Goal: Transaction & Acquisition: Obtain resource

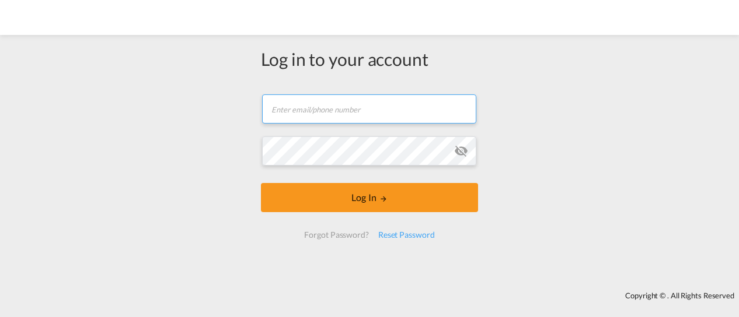
click at [380, 102] on input "text" at bounding box center [369, 109] width 214 height 29
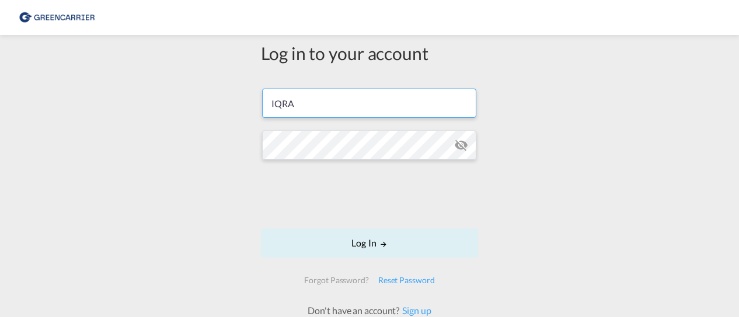
type input "[EMAIL_ADDRESS][PERSON_NAME][DOMAIN_NAME]"
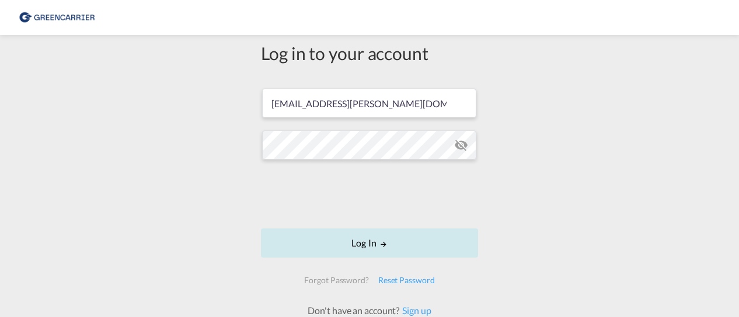
click at [386, 236] on button "Log In" at bounding box center [369, 243] width 217 height 29
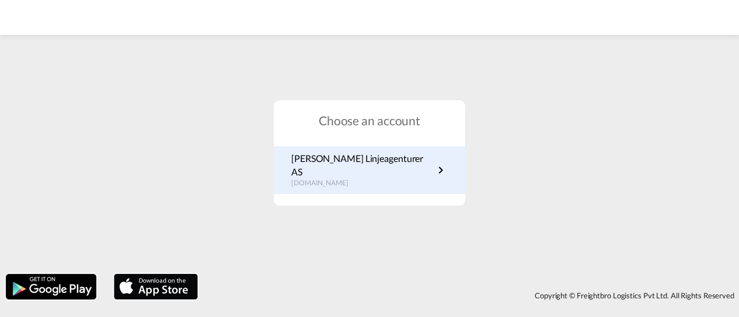
click at [422, 178] on link "[PERSON_NAME] Linjeagenturer AS [DOMAIN_NAME]" at bounding box center [369, 170] width 156 height 36
click at [388, 180] on p "[DOMAIN_NAME]" at bounding box center [362, 184] width 142 height 10
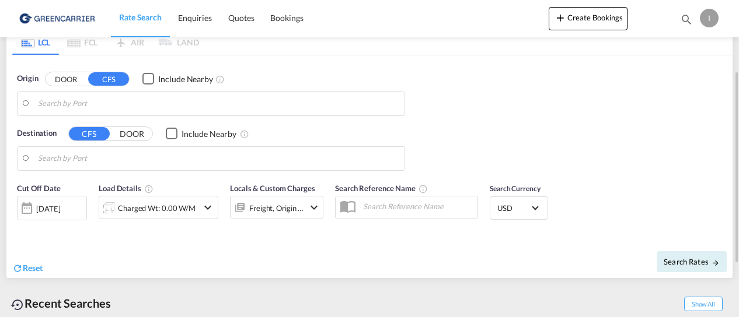
type input "Oslo, NOOSL"
type input "Keelung (Chilung), TWKEL"
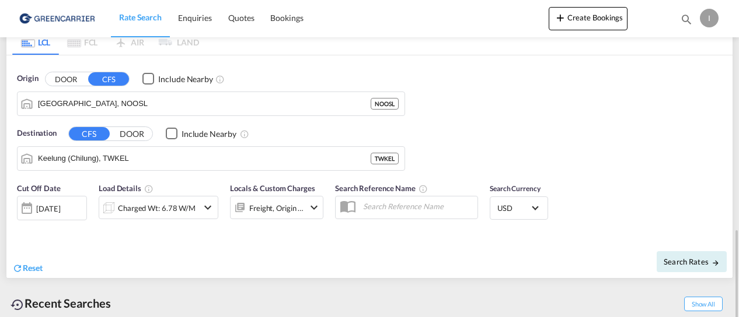
scroll to position [217, 0]
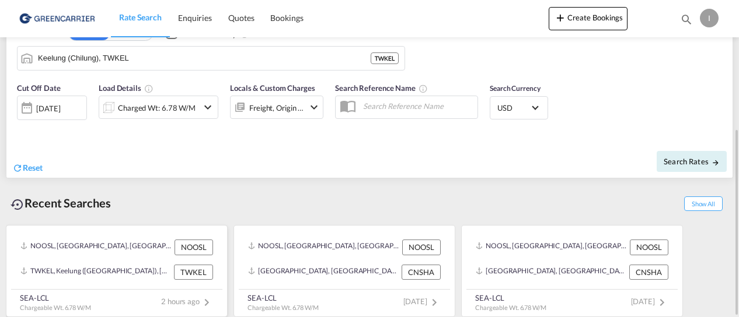
click at [184, 299] on span "2 hours ago" at bounding box center [187, 301] width 53 height 9
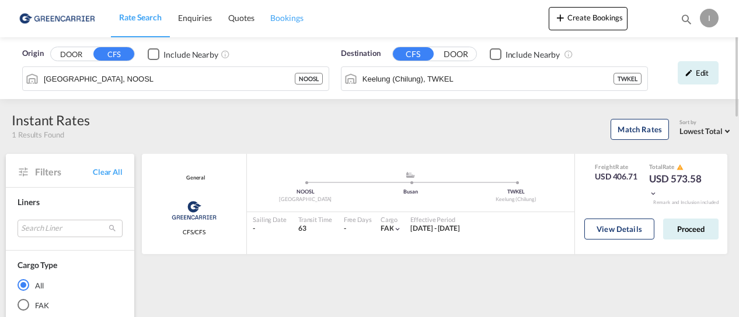
click at [292, 24] on link "Bookings" at bounding box center [286, 18] width 49 height 38
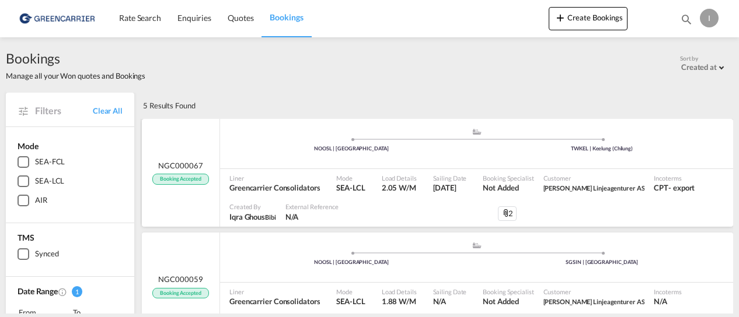
click at [214, 149] on div "NGC000067 Booking Accepted" at bounding box center [181, 173] width 78 height 108
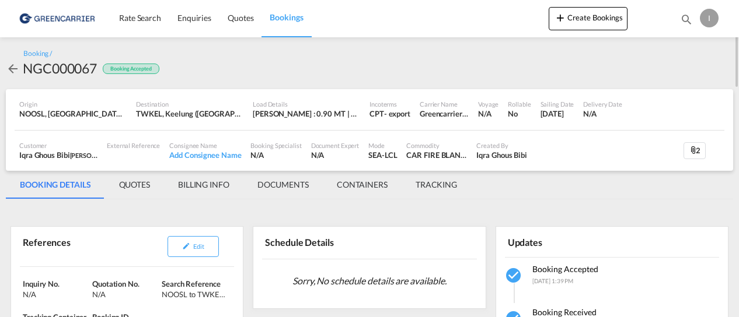
scroll to position [233, 0]
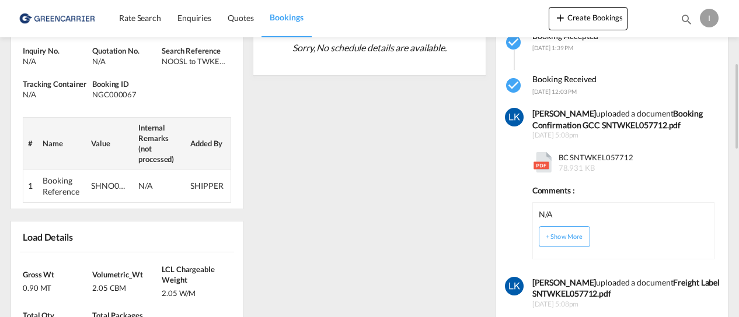
click at [596, 163] on span "BC SNTWKEL057712 78.931 KB" at bounding box center [594, 162] width 78 height 21
click at [546, 166] on md-icon at bounding box center [542, 162] width 20 height 20
click at [569, 150] on div "BC SNTWKEL057712 78.931 KB" at bounding box center [623, 159] width 183 height 27
click at [567, 230] on button "+ Show More" at bounding box center [564, 236] width 51 height 21
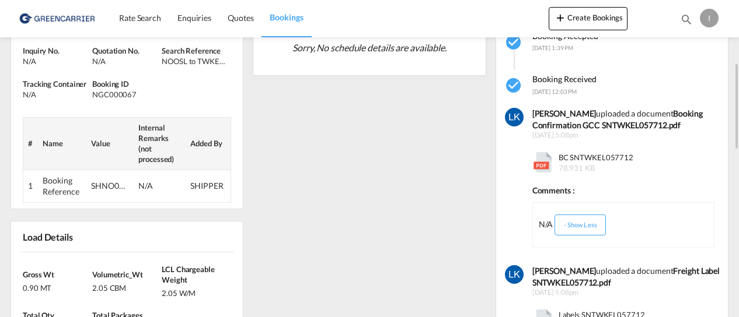
click at [559, 161] on span "BC SNTWKEL057712 78.931 KB" at bounding box center [594, 162] width 78 height 21
click at [542, 162] on md-icon at bounding box center [542, 162] width 20 height 20
drag, startPoint x: 543, startPoint y: 160, endPoint x: 556, endPoint y: 147, distance: 19.0
click at [543, 160] on md-icon at bounding box center [542, 162] width 20 height 20
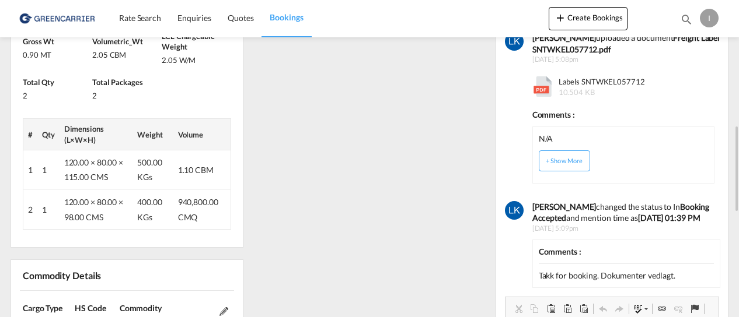
click at [574, 91] on span "10.504 KB" at bounding box center [576, 92] width 36 height 9
click at [544, 89] on md-icon at bounding box center [542, 86] width 20 height 20
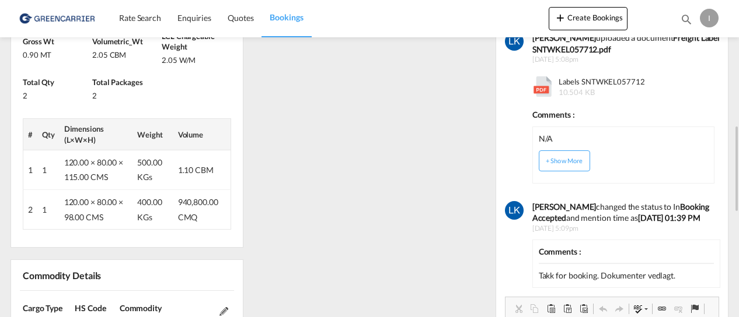
click at [545, 96] on span at bounding box center [543, 86] width 23 height 21
click at [646, 272] on div "Takk for booking. Dokumenter vedlagt." at bounding box center [627, 276] width 176 height 12
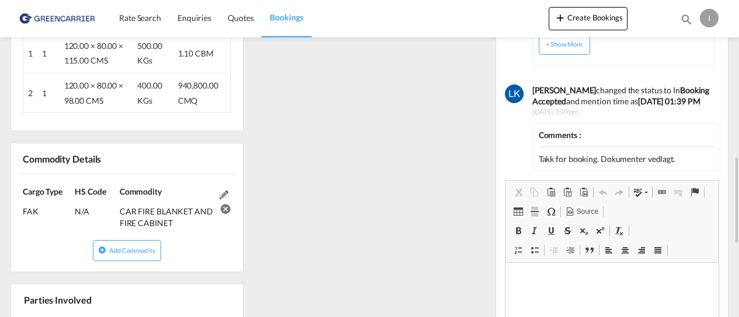
click at [600, 110] on span "11th September 2025, 5:09pm" at bounding box center [626, 112] width 188 height 10
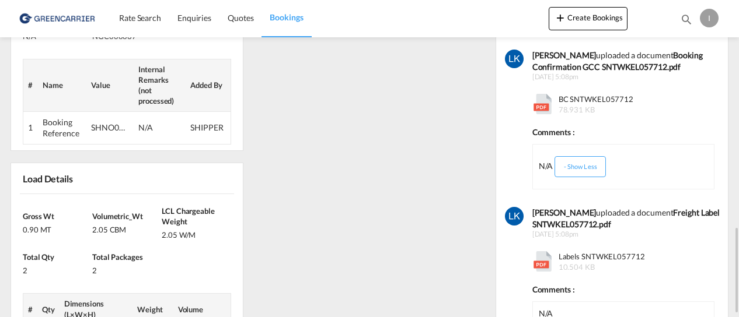
scroll to position [233, 0]
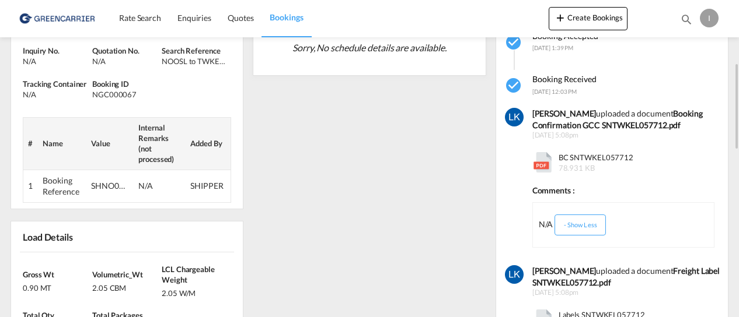
click at [579, 166] on span "78.931 KB" at bounding box center [576, 167] width 36 height 9
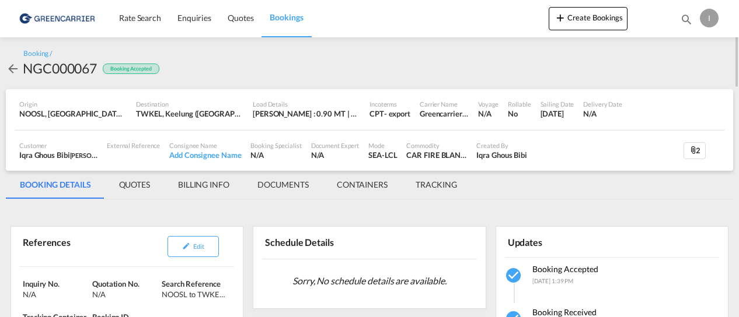
scroll to position [175, 0]
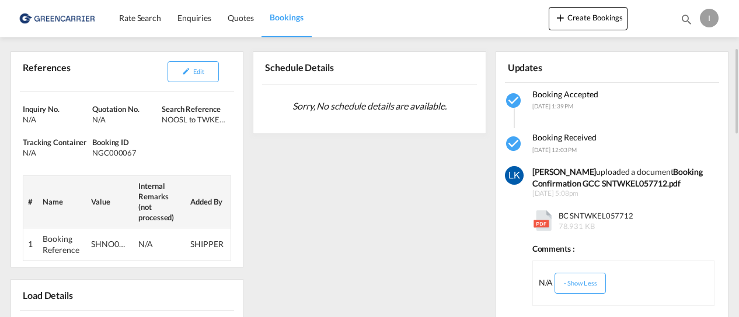
click at [595, 216] on span "BC SNTWKEL057712 78.931 KB" at bounding box center [594, 221] width 78 height 21
click at [558, 219] on span "BC SNTWKEL057712 78.931 KB" at bounding box center [594, 221] width 78 height 21
click at [543, 215] on md-icon at bounding box center [542, 221] width 20 height 20
click at [604, 213] on span "BC SNTWKEL057712 78.931 KB" at bounding box center [594, 221] width 78 height 21
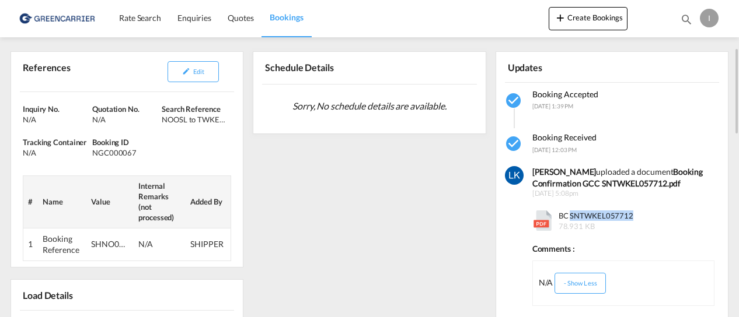
click at [604, 213] on span "BC SNTWKEL057712 78.931 KB" at bounding box center [594, 221] width 78 height 21
drag, startPoint x: 603, startPoint y: 213, endPoint x: 618, endPoint y: 253, distance: 43.0
click at [618, 253] on div "Comments :" at bounding box center [623, 246] width 183 height 18
click at [593, 283] on button "- Show Less" at bounding box center [579, 283] width 51 height 21
click at [544, 212] on md-icon at bounding box center [542, 221] width 20 height 20
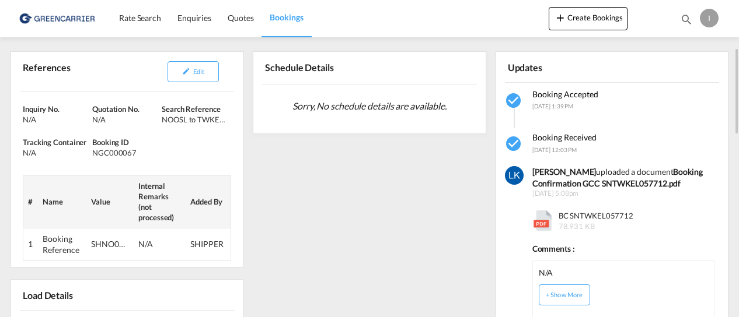
click at [544, 213] on md-icon at bounding box center [542, 221] width 20 height 20
click at [609, 168] on div "Lars Koren uploaded a document Booking Confirmation GCC SNTWKEL057712.pdf" at bounding box center [626, 177] width 188 height 23
click at [649, 179] on b "Booking Confirmation GCC SNTWKEL057712.pdf" at bounding box center [617, 178] width 170 height 22
click at [651, 178] on b "Booking Confirmation GCC SNTWKEL057712.pdf" at bounding box center [617, 178] width 170 height 22
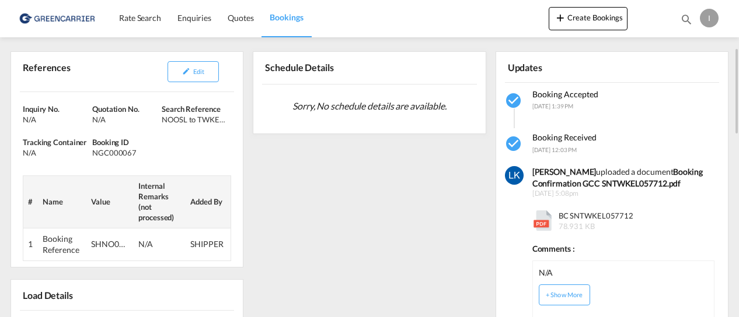
click at [674, 182] on b "Booking Confirmation GCC SNTWKEL057712.pdf" at bounding box center [617, 178] width 170 height 22
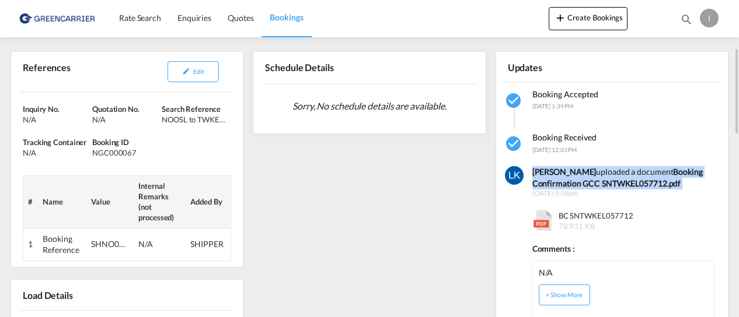
click at [674, 182] on b "Booking Confirmation GCC SNTWKEL057712.pdf" at bounding box center [617, 178] width 170 height 22
click at [632, 185] on b "Booking Confirmation GCC SNTWKEL057712.pdf" at bounding box center [617, 178] width 170 height 22
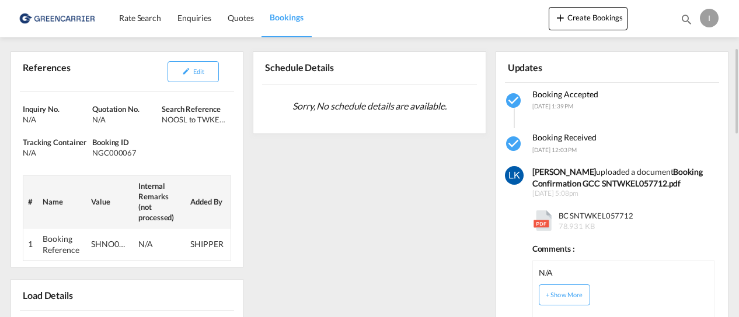
click at [519, 166] on div at bounding box center [514, 243] width 19 height 160
click at [575, 242] on div "Comments :" at bounding box center [623, 246] width 183 height 18
click at [576, 242] on div "Comments :" at bounding box center [623, 246] width 183 height 18
click at [572, 212] on span "BC SNTWKEL057712 78.931 KB" at bounding box center [594, 221] width 78 height 21
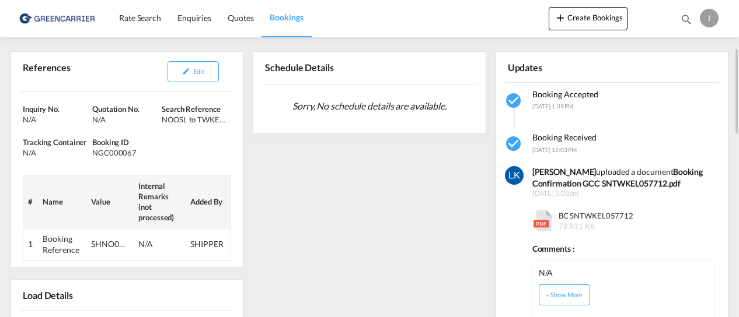
click at [574, 213] on span "BC SNTWKEL057712 78.931 KB" at bounding box center [594, 221] width 78 height 21
click at [630, 167] on div "Lars Koren uploaded a document Booking Confirmation GCC SNTWKEL057712.pdf" at bounding box center [626, 177] width 188 height 23
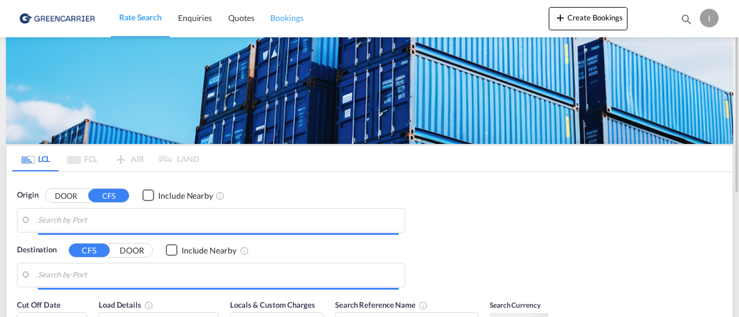
click at [278, 16] on span "Bookings" at bounding box center [286, 18] width 33 height 10
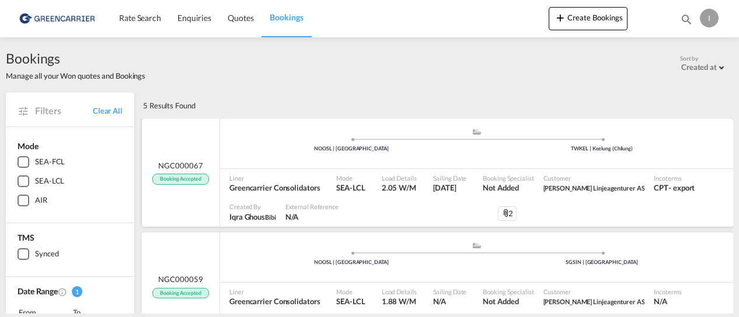
click at [195, 148] on div "NGC000067 Booking Accepted" at bounding box center [181, 173] width 78 height 108
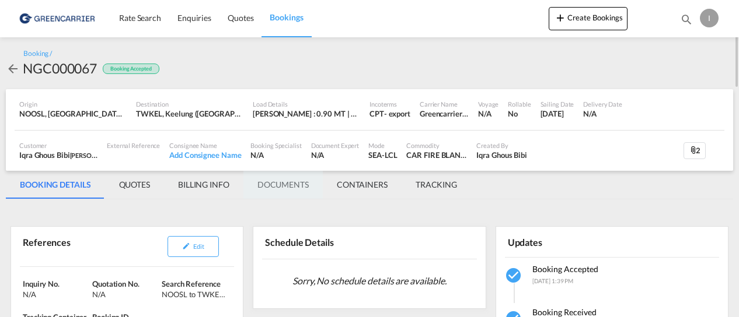
click at [286, 186] on md-tab-item "DOCUMENTS" at bounding box center [282, 185] width 79 height 28
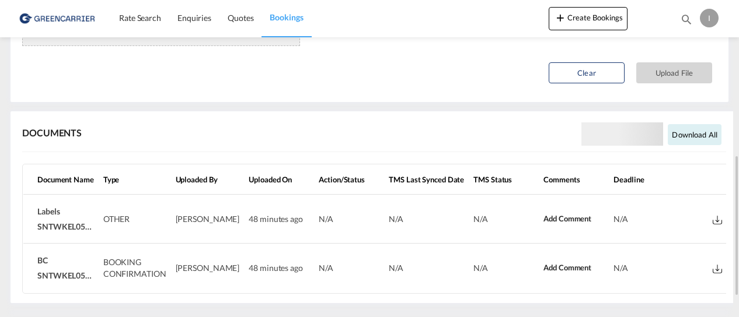
scroll to position [395, 0]
